Goal: Task Accomplishment & Management: Complete application form

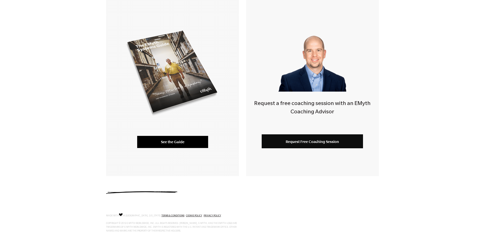
click at [197, 145] on link "See the Guide" at bounding box center [172, 142] width 71 height 12
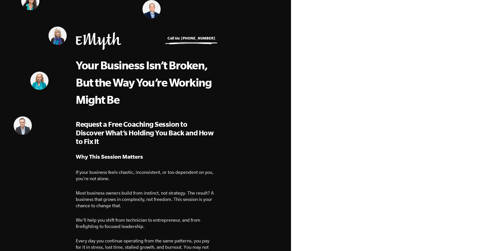
select select "Owner"
select select "501-750K"
select select "[GEOGRAPHIC_DATA]"
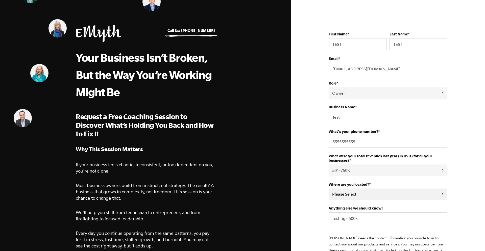
scroll to position [8, 0]
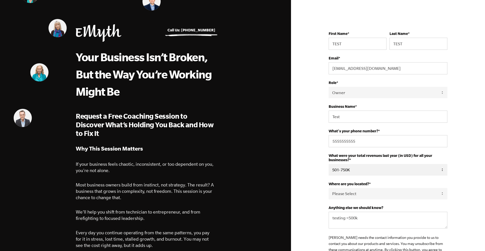
click at [349, 169] on select "Please Select 0-75K 76-150K 151-275K 276-500K 501-750K 751-1M 1-2.5M 2.5-5M 5-1…" at bounding box center [388, 169] width 119 height 11
